Goal: Book appointment/travel/reservation

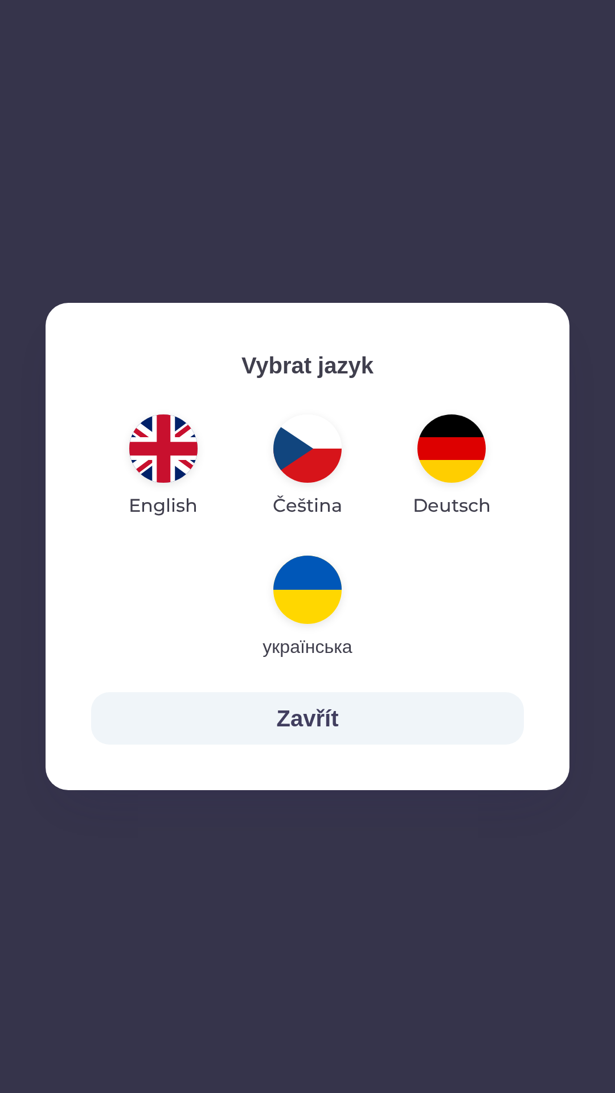
click at [299, 721] on button "Zavřít" at bounding box center [307, 718] width 433 height 52
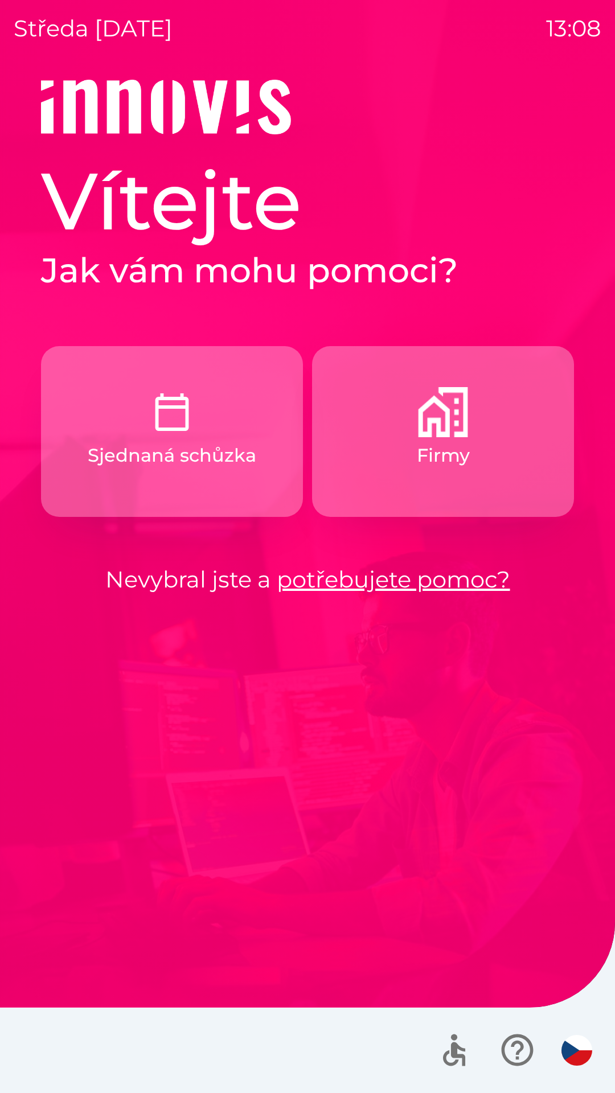
click at [579, 1036] on img "button" at bounding box center [576, 1050] width 31 height 31
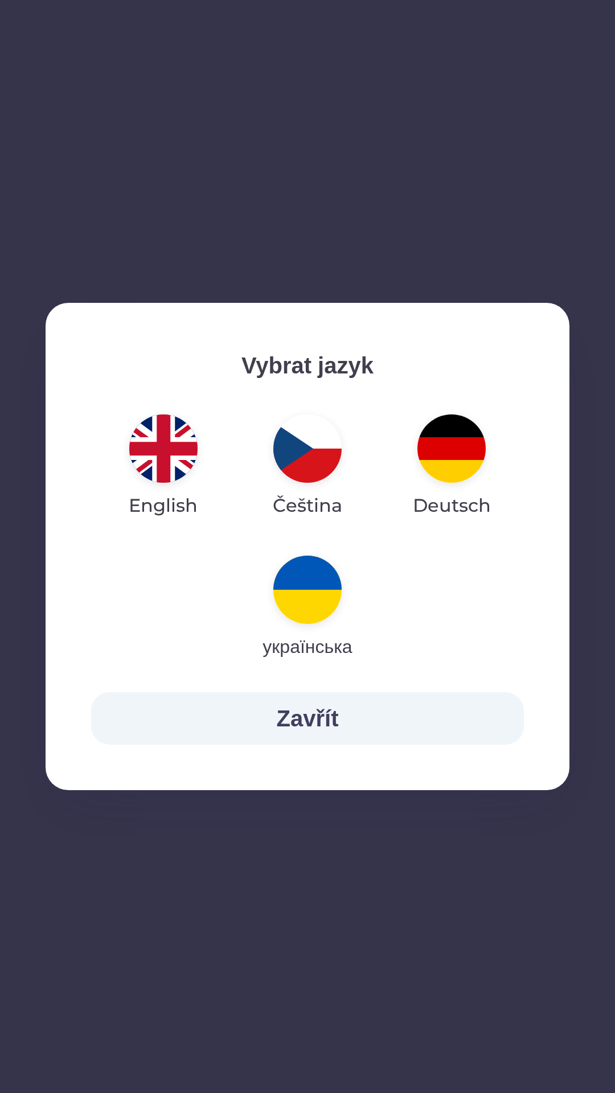
click at [424, 723] on button "Zavřít" at bounding box center [307, 718] width 433 height 52
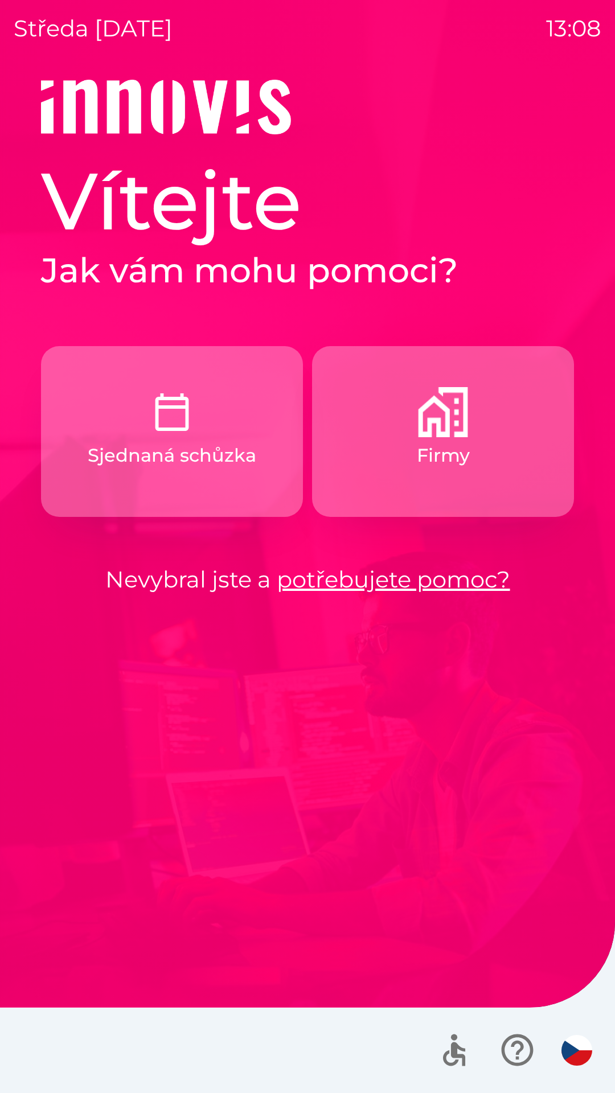
click at [191, 461] on p "Sjednaná schůzka" at bounding box center [172, 455] width 169 height 27
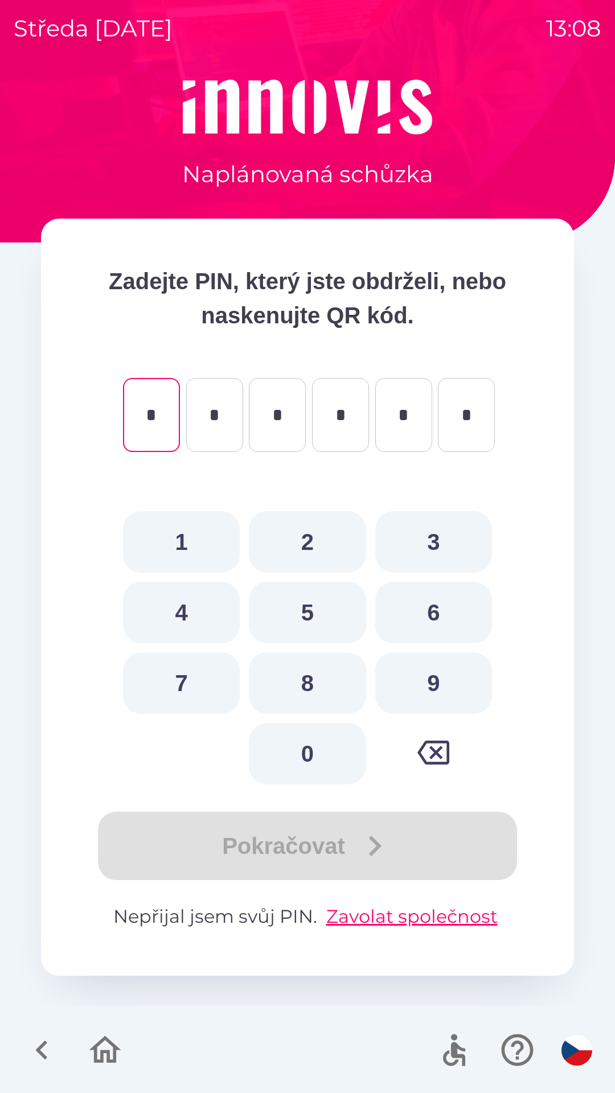
click at [434, 549] on button "3" at bounding box center [433, 541] width 117 height 61
type input "*"
click at [427, 681] on button "9" at bounding box center [433, 682] width 117 height 61
type input "*"
click at [424, 680] on button "9" at bounding box center [433, 682] width 117 height 61
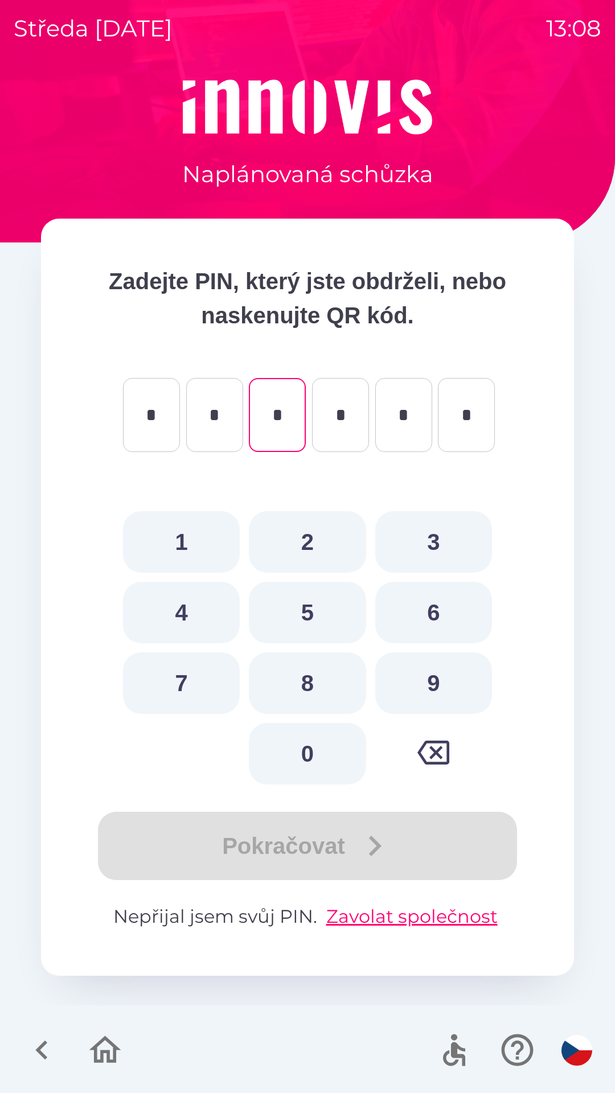
type input "*"
click at [427, 543] on button "3" at bounding box center [433, 541] width 117 height 61
type input "*"
click at [429, 536] on button "3" at bounding box center [433, 541] width 117 height 61
type input "*"
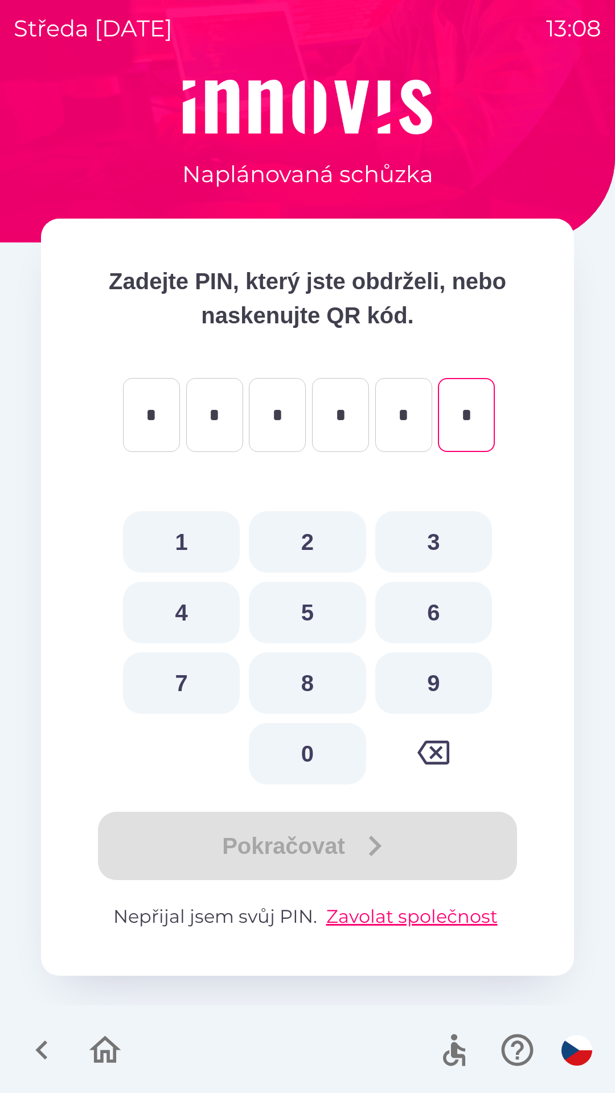
click at [435, 535] on button "3" at bounding box center [433, 541] width 117 height 61
type input "*"
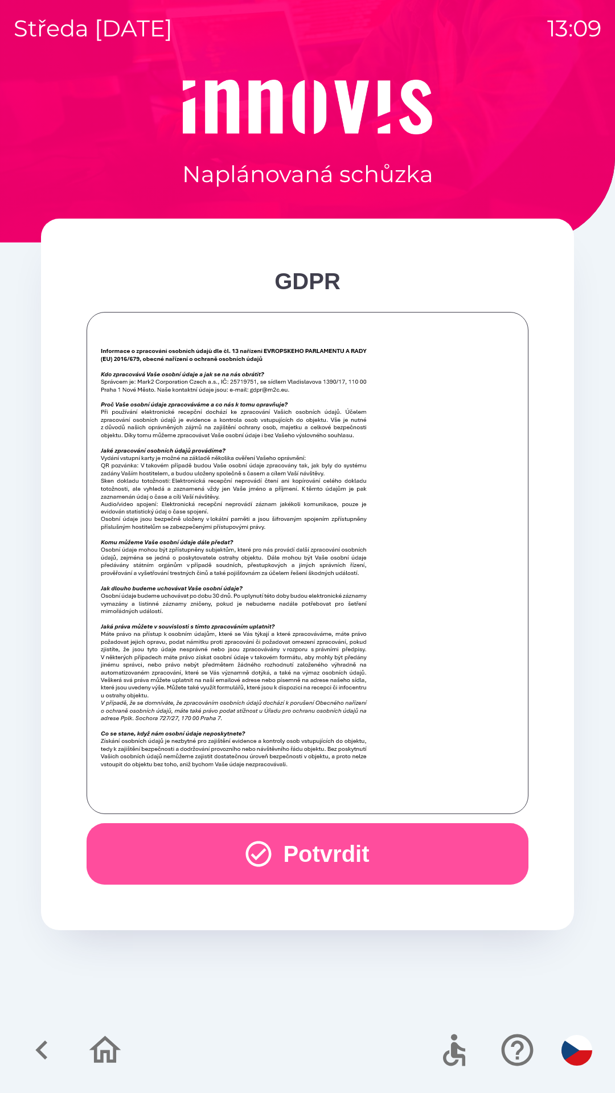
click at [405, 846] on button "Potvrdit" at bounding box center [308, 853] width 442 height 61
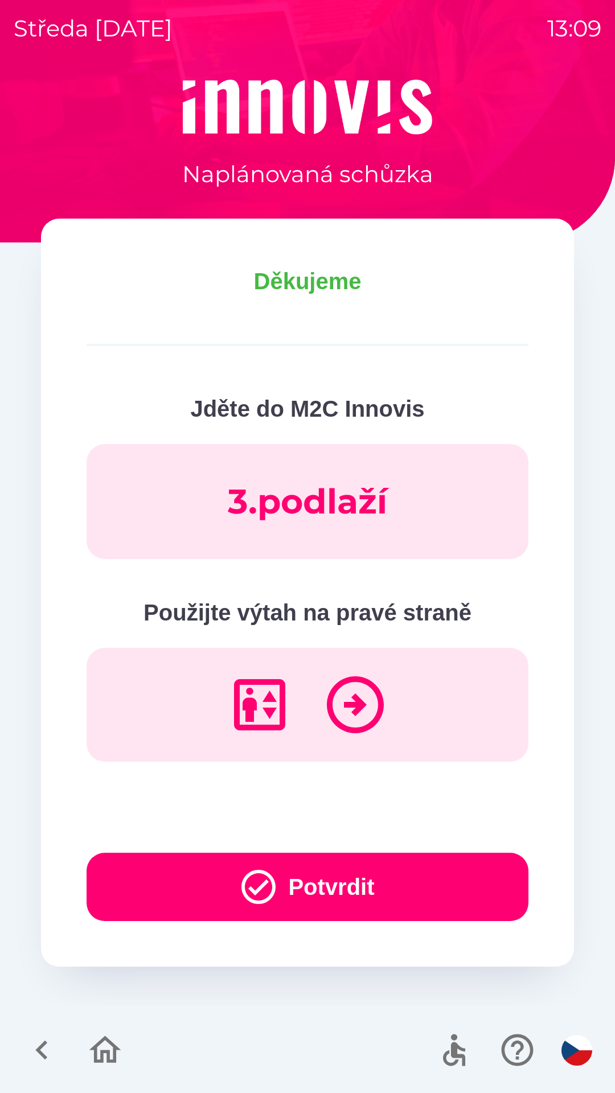
click at [360, 881] on button "Potvrdit" at bounding box center [308, 887] width 442 height 68
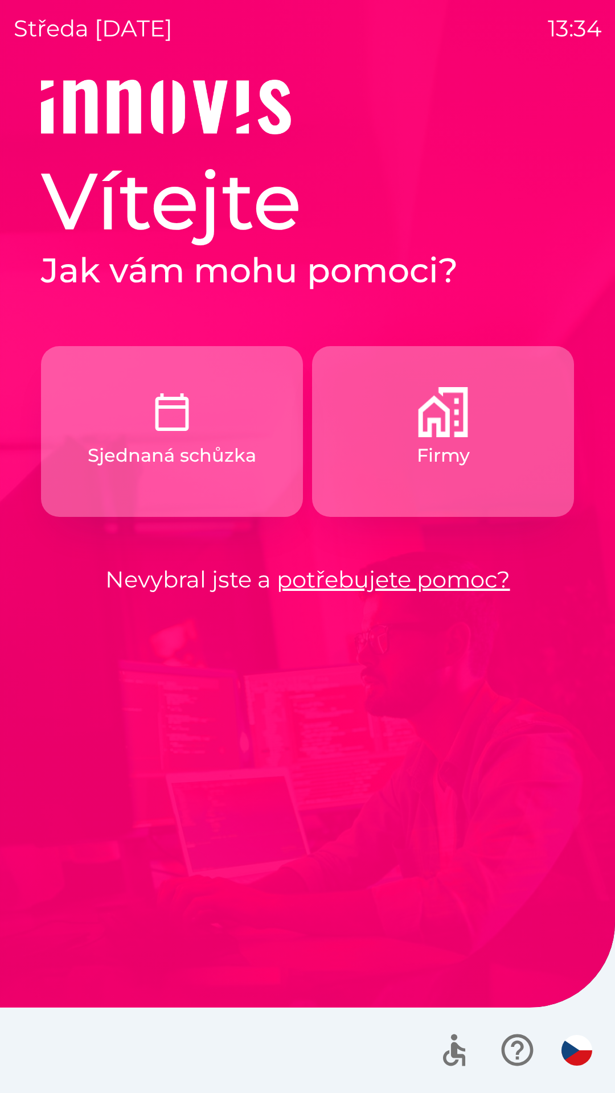
click at [437, 1029] on div at bounding box center [513, 1050] width 166 height 47
